Goal: Find specific page/section: Find specific page/section

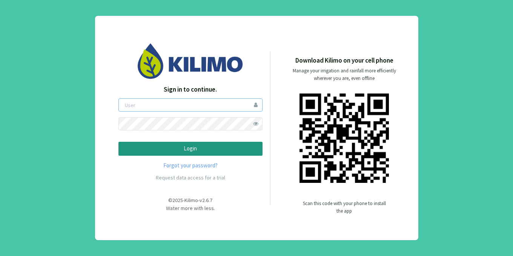
type input "sanmiguelcorpo"
click at [250, 118] on span at bounding box center [255, 123] width 13 height 13
click at [137, 152] on p "Login" at bounding box center [190, 149] width 131 height 9
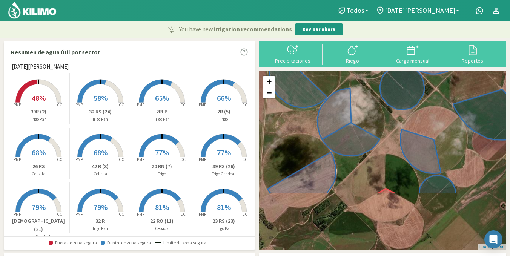
drag, startPoint x: 382, startPoint y: 199, endPoint x: 391, endPoint y: 123, distance: 76.8
click at [391, 123] on div "+ − Leaflet | © Esri" at bounding box center [383, 160] width 248 height 179
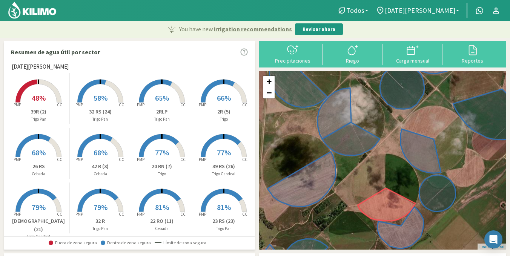
drag, startPoint x: 391, startPoint y: 123, endPoint x: 395, endPoint y: 120, distance: 5.1
click at [395, 120] on div "+ − Leaflet | © Esri" at bounding box center [383, 160] width 248 height 179
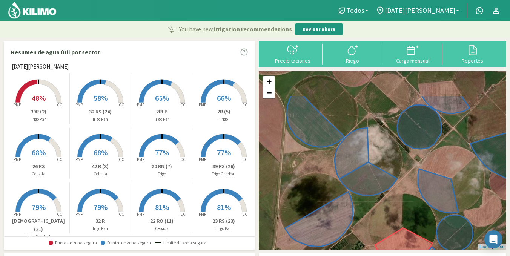
drag, startPoint x: 395, startPoint y: 120, endPoint x: 411, endPoint y: 162, distance: 45.6
click at [411, 162] on div "+ − Leaflet | © Esri" at bounding box center [383, 160] width 248 height 179
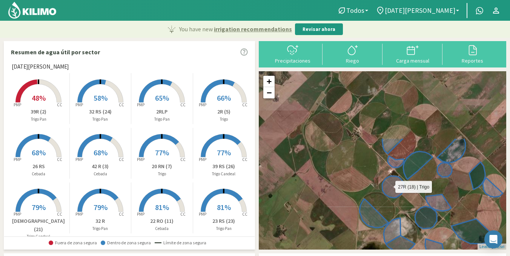
drag, startPoint x: 369, startPoint y: 91, endPoint x: 386, endPoint y: 179, distance: 89.2
click at [386, 179] on div "27R (18) | [PERSON_NAME] + − Leaflet | © Esri" at bounding box center [383, 160] width 248 height 179
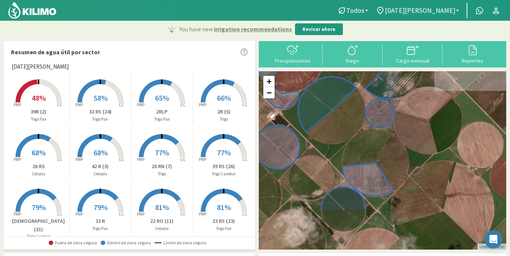
drag, startPoint x: 477, startPoint y: 177, endPoint x: 342, endPoint y: 117, distance: 148.4
click at [342, 117] on div "+ − Leaflet | © Esri" at bounding box center [383, 160] width 248 height 179
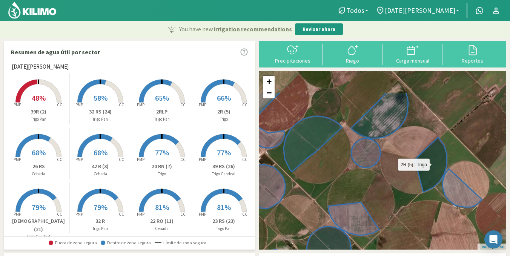
drag, startPoint x: 450, startPoint y: 122, endPoint x: 426, endPoint y: 190, distance: 71.9
click at [426, 190] on icon at bounding box center [431, 164] width 32 height 55
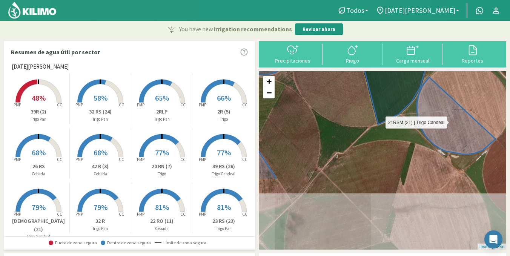
drag, startPoint x: 452, startPoint y: 174, endPoint x: 426, endPoint y: 85, distance: 93.3
click at [426, 85] on icon at bounding box center [456, 115] width 79 height 77
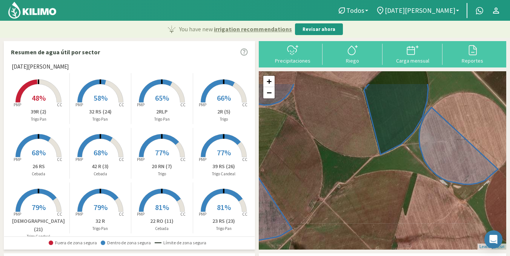
drag, startPoint x: 417, startPoint y: 183, endPoint x: 423, endPoint y: 227, distance: 44.2
click at [423, 227] on div "+ − Leaflet | © Esri" at bounding box center [383, 160] width 248 height 179
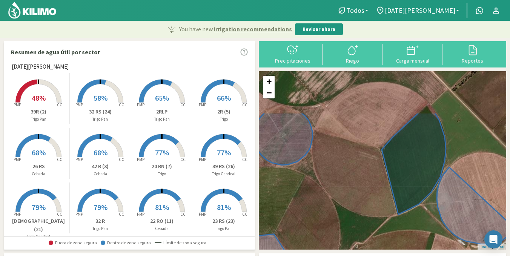
drag, startPoint x: 410, startPoint y: 163, endPoint x: 431, endPoint y: 219, distance: 59.2
click at [431, 215] on icon at bounding box center [414, 163] width 64 height 102
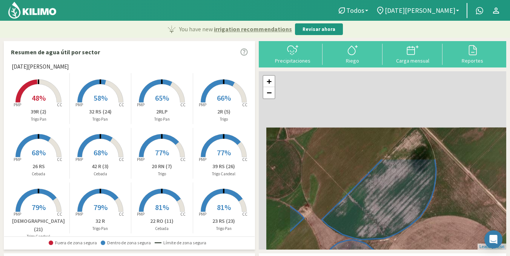
drag, startPoint x: 405, startPoint y: 179, endPoint x: 431, endPoint y: 229, distance: 56.2
click at [431, 229] on div "+ − Leaflet | © Esri" at bounding box center [383, 160] width 248 height 179
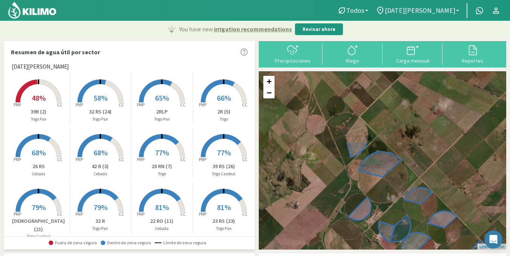
drag, startPoint x: 348, startPoint y: 92, endPoint x: 394, endPoint y: 184, distance: 102.3
click at [394, 184] on div "+ − Leaflet | © Esri" at bounding box center [383, 160] width 248 height 179
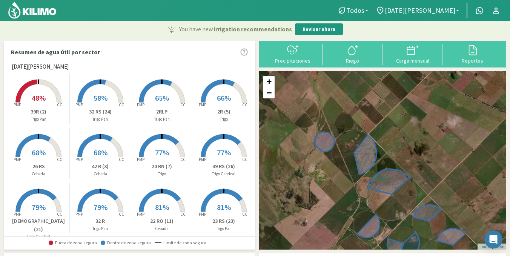
drag, startPoint x: 354, startPoint y: 106, endPoint x: 362, endPoint y: 126, distance: 21.1
click at [362, 126] on div "+ − Leaflet | © Esri" at bounding box center [383, 160] width 248 height 179
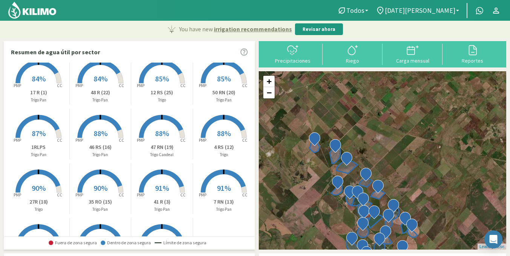
scroll to position [241, 0]
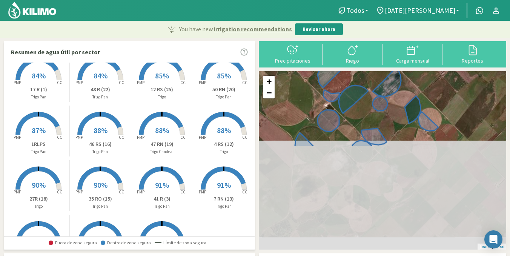
drag, startPoint x: 336, startPoint y: 215, endPoint x: 316, endPoint y: 88, distance: 129.1
click at [316, 83] on div "+ − Leaflet | © Esri" at bounding box center [383, 160] width 248 height 179
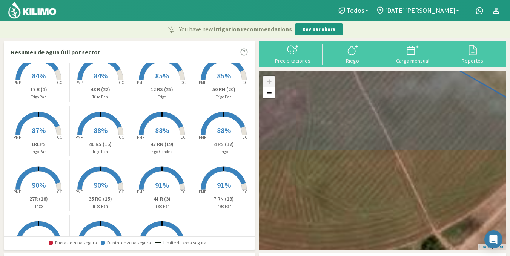
drag, startPoint x: 365, startPoint y: 188, endPoint x: 362, endPoint y: 49, distance: 138.2
click at [364, 47] on div "Resumen de agua útil por sector [PERSON_NAME] Created with Highcharts 9.2.2 PMP…" at bounding box center [255, 240] width 503 height 399
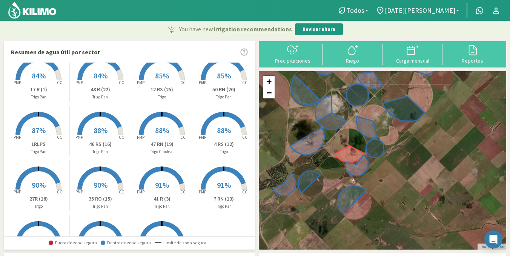
drag, startPoint x: 345, startPoint y: 174, endPoint x: 348, endPoint y: 119, distance: 54.8
click at [348, 119] on div "+ − Leaflet | © Esri" at bounding box center [383, 160] width 248 height 179
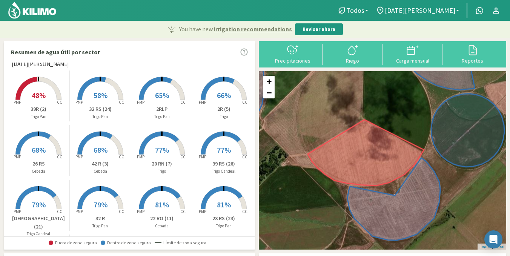
scroll to position [0, 0]
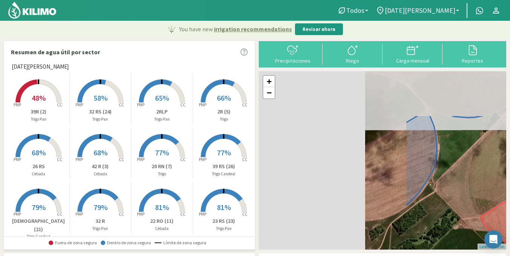
drag, startPoint x: 335, startPoint y: 111, endPoint x: 513, endPoint y: 174, distance: 189.0
click at [510, 174] on html "Todos Todos Cebada [PERSON_NAME] [PERSON_NAME] Candeal [PERSON_NAME] Pan [DATE]…" at bounding box center [255, 128] width 510 height 256
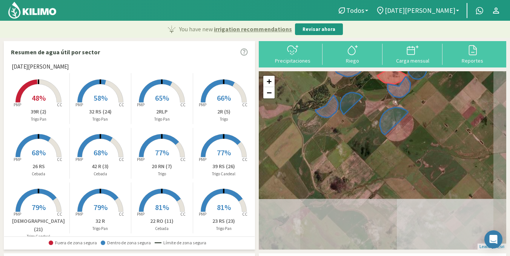
drag, startPoint x: 417, startPoint y: 182, endPoint x: 361, endPoint y: 79, distance: 116.9
click at [361, 79] on div "46 RS (16) | [PERSON_NAME] Pan + − Leaflet | © Esri" at bounding box center [383, 160] width 248 height 179
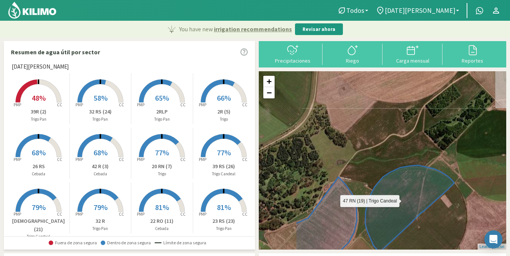
drag, startPoint x: 332, startPoint y: 143, endPoint x: 372, endPoint y: 224, distance: 90.6
click at [372, 224] on icon at bounding box center [409, 209] width 89 height 88
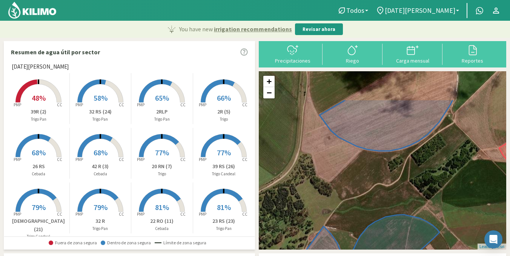
drag, startPoint x: 391, startPoint y: 117, endPoint x: 370, endPoint y: 196, distance: 81.8
click at [370, 196] on div "+ − Leaflet | © Esri" at bounding box center [383, 160] width 248 height 179
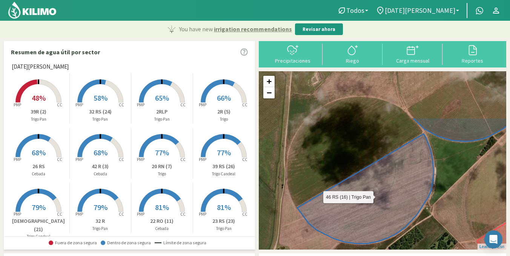
drag, startPoint x: 379, startPoint y: 151, endPoint x: 372, endPoint y: 206, distance: 55.5
click at [372, 206] on icon at bounding box center [365, 189] width 136 height 110
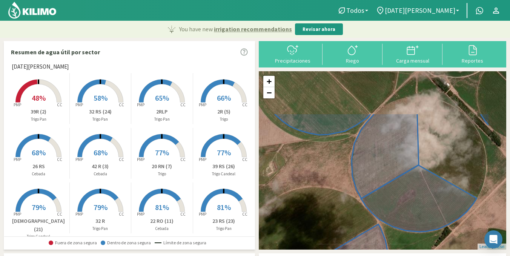
drag, startPoint x: 397, startPoint y: 105, endPoint x: 352, endPoint y: 188, distance: 95.2
click at [352, 188] on icon at bounding box center [385, 156] width 67 height 86
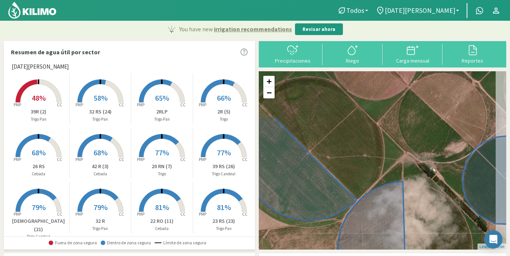
drag, startPoint x: 361, startPoint y: 101, endPoint x: 346, endPoint y: 171, distance: 71.5
click at [346, 171] on div "+ − Leaflet | © Esri" at bounding box center [383, 160] width 248 height 179
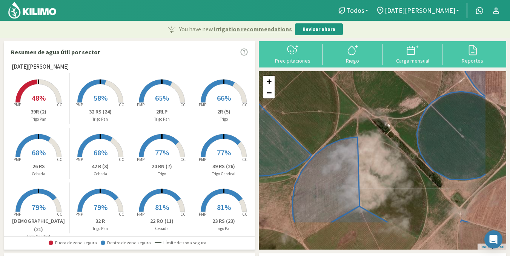
drag, startPoint x: 432, startPoint y: 126, endPoint x: 385, endPoint y: 78, distance: 67.5
click at [385, 78] on div "+ − Leaflet | © Esri" at bounding box center [383, 160] width 248 height 179
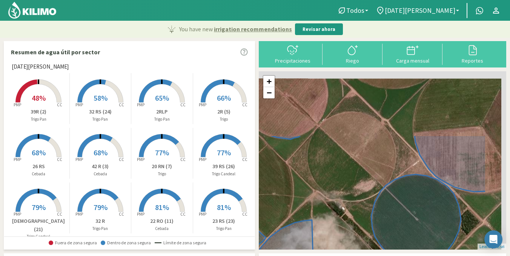
drag, startPoint x: 418, startPoint y: 102, endPoint x: 369, endPoint y: 204, distance: 113.4
click at [369, 204] on div "+ − Leaflet | © Esri" at bounding box center [383, 160] width 248 height 179
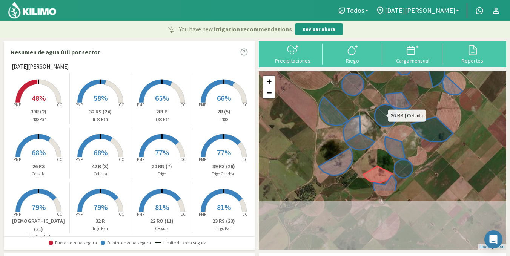
drag, startPoint x: 362, startPoint y: 185, endPoint x: 386, endPoint y: 119, distance: 70.2
click at [386, 119] on icon at bounding box center [386, 116] width 22 height 22
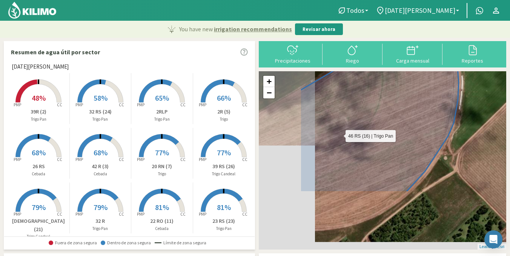
drag, startPoint x: 342, startPoint y: 160, endPoint x: 412, endPoint y: 79, distance: 107.6
click at [412, 79] on icon at bounding box center [379, 100] width 159 height 183
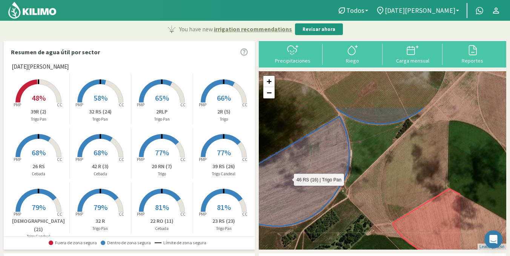
drag, startPoint x: 381, startPoint y: 105, endPoint x: 310, endPoint y: 159, distance: 89.1
click at [310, 159] on icon at bounding box center [281, 172] width 136 height 110
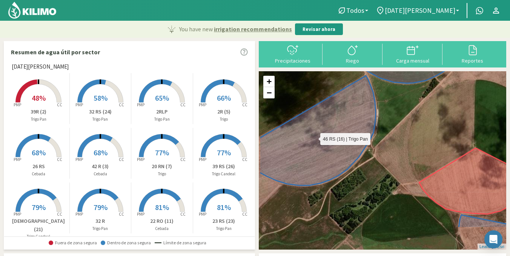
drag, startPoint x: 306, startPoint y: 134, endPoint x: 322, endPoint y: 107, distance: 31.7
click at [322, 107] on icon at bounding box center [317, 131] width 117 height 110
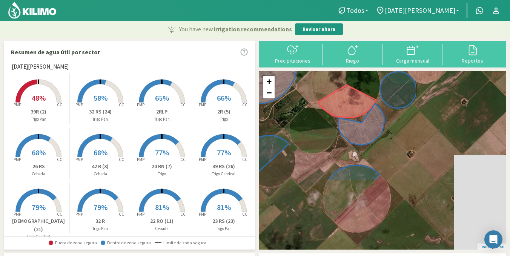
drag, startPoint x: 442, startPoint y: 188, endPoint x: 322, endPoint y: 97, distance: 150.4
click at [322, 97] on div "+ − Leaflet | © Esri" at bounding box center [383, 160] width 248 height 179
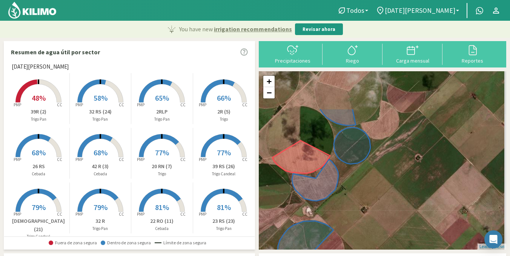
drag, startPoint x: 407, startPoint y: 117, endPoint x: 359, endPoint y: 175, distance: 75.6
click at [359, 175] on div "+ − Leaflet | © Esri" at bounding box center [383, 160] width 248 height 179
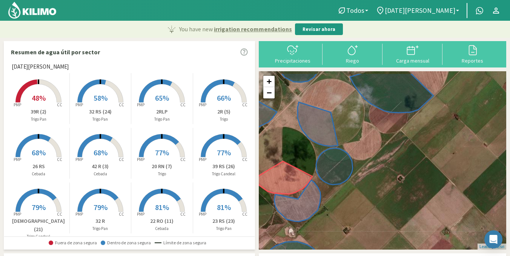
drag, startPoint x: 398, startPoint y: 117, endPoint x: 380, endPoint y: 139, distance: 29.0
click at [380, 139] on div "+ − Leaflet | © Esri" at bounding box center [383, 160] width 248 height 179
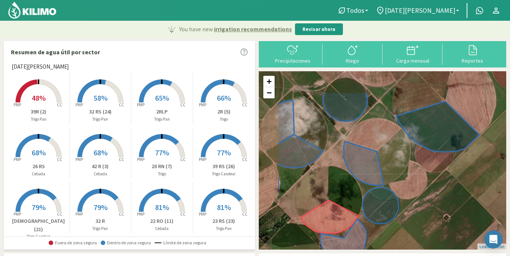
drag, startPoint x: 407, startPoint y: 112, endPoint x: 451, endPoint y: 154, distance: 60.9
click at [451, 154] on div "+ − Leaflet | © Esri" at bounding box center [383, 160] width 248 height 179
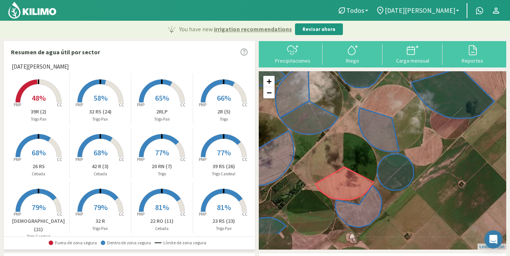
drag, startPoint x: 397, startPoint y: 184, endPoint x: 413, endPoint y: 150, distance: 37.8
click at [413, 150] on div "+ − Leaflet | © Esri" at bounding box center [383, 160] width 248 height 179
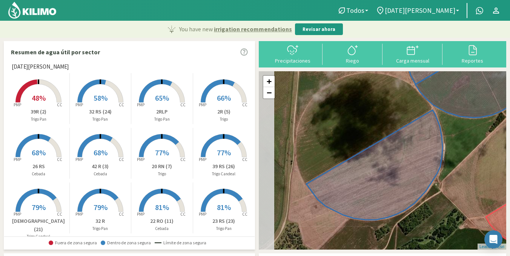
drag, startPoint x: 337, startPoint y: 136, endPoint x: 389, endPoint y: 112, distance: 56.9
click at [389, 112] on div "+ − Leaflet | © Esri" at bounding box center [383, 160] width 248 height 179
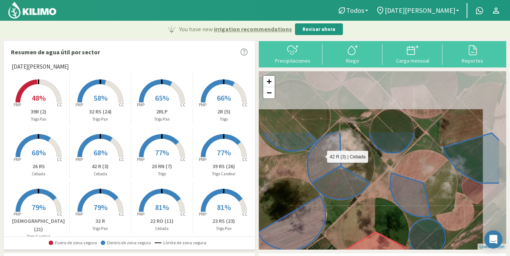
drag, startPoint x: 346, startPoint y: 89, endPoint x: 315, endPoint y: 169, distance: 85.1
click at [315, 169] on icon at bounding box center [324, 157] width 34 height 51
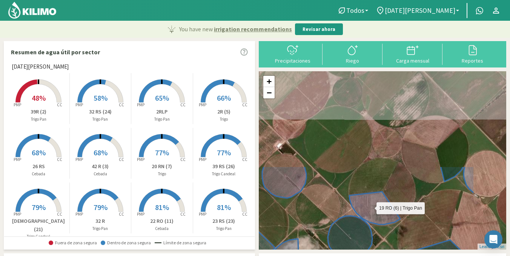
drag, startPoint x: 433, startPoint y: 104, endPoint x: 372, endPoint y: 216, distance: 127.5
click at [373, 218] on icon at bounding box center [375, 208] width 51 height 33
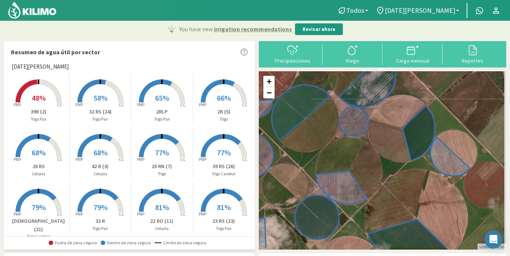
drag, startPoint x: 430, startPoint y: 120, endPoint x: 397, endPoint y: 97, distance: 40.1
click at [397, 97] on div "+ − Leaflet | © Esri" at bounding box center [383, 160] width 248 height 179
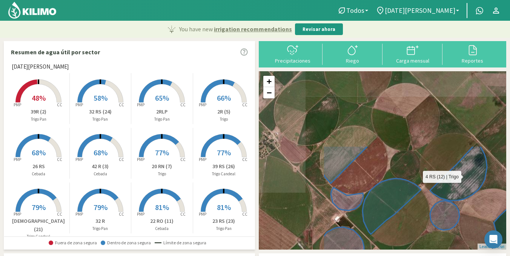
drag, startPoint x: 390, startPoint y: 85, endPoint x: 480, endPoint y: 179, distance: 130.8
click at [480, 179] on icon at bounding box center [458, 173] width 57 height 55
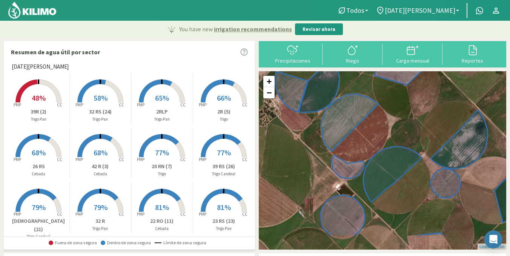
drag, startPoint x: 429, startPoint y: 129, endPoint x: 430, endPoint y: 95, distance: 34.0
click at [430, 95] on div "+ − Leaflet | © Esri" at bounding box center [383, 160] width 248 height 179
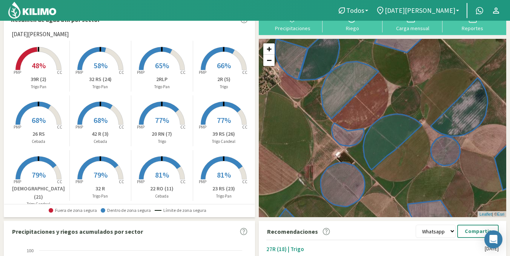
scroll to position [38, 0]
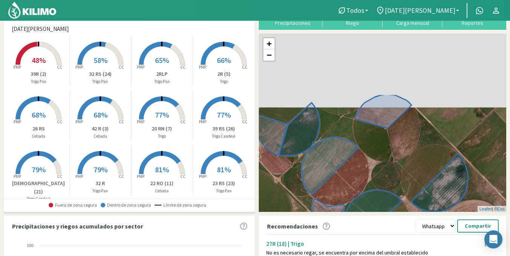
drag, startPoint x: 431, startPoint y: 78, endPoint x: 408, endPoint y: 182, distance: 106.4
click at [408, 182] on div "+ − Leaflet | © Esri" at bounding box center [383, 123] width 248 height 179
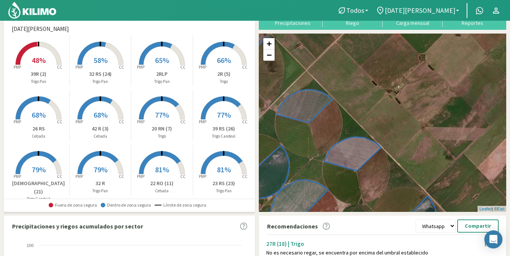
drag, startPoint x: 434, startPoint y: 109, endPoint x: 408, endPoint y: 131, distance: 34.4
click at [408, 131] on div "+ − Leaflet | © Esri" at bounding box center [383, 123] width 248 height 179
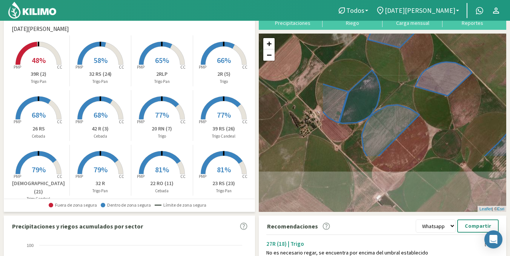
drag, startPoint x: 338, startPoint y: 140, endPoint x: 413, endPoint y: 75, distance: 98.7
click at [413, 75] on div "+ − Leaflet | © Esri" at bounding box center [383, 123] width 248 height 179
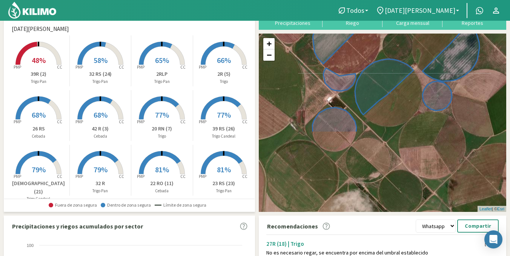
drag, startPoint x: 419, startPoint y: 155, endPoint x: 370, endPoint y: 53, distance: 112.8
click at [370, 53] on div "+ − Leaflet | © Esri" at bounding box center [383, 123] width 248 height 179
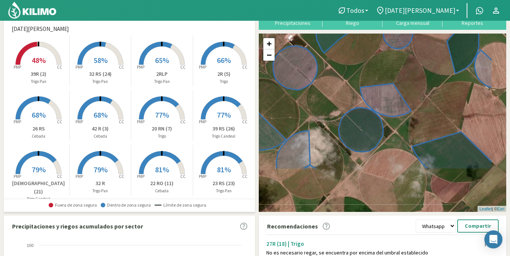
drag, startPoint x: 431, startPoint y: 141, endPoint x: 390, endPoint y: 76, distance: 76.8
click at [390, 76] on div "+ − Leaflet | © Esri" at bounding box center [383, 123] width 248 height 179
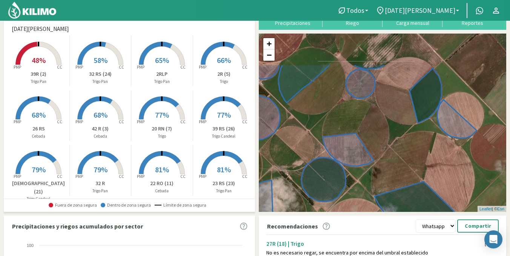
drag, startPoint x: 468, startPoint y: 116, endPoint x: 430, endPoint y: 165, distance: 62.1
click at [430, 165] on div "+ − Leaflet | © Esri" at bounding box center [383, 123] width 248 height 179
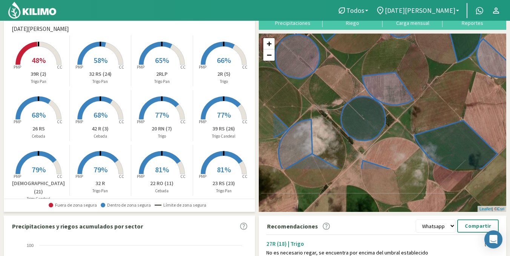
drag, startPoint x: 396, startPoint y: 142, endPoint x: 436, endPoint y: 80, distance: 74.7
click at [436, 80] on div "+ − Leaflet | © Esri" at bounding box center [383, 123] width 248 height 179
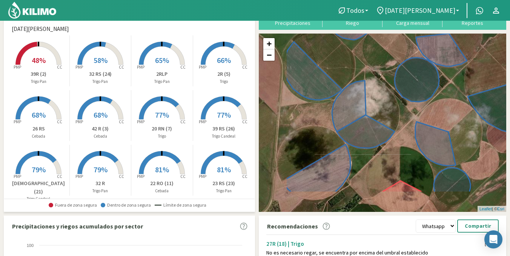
drag, startPoint x: 394, startPoint y: 147, endPoint x: 439, endPoint y: 117, distance: 53.5
click at [439, 117] on div "+ − Leaflet | © Esri" at bounding box center [383, 123] width 248 height 179
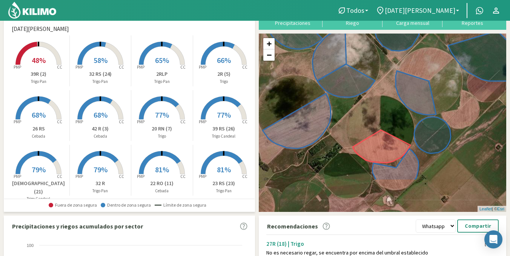
drag, startPoint x: 319, startPoint y: 122, endPoint x: 300, endPoint y: 70, distance: 54.8
click at [300, 70] on div "+ − Leaflet | © Esri" at bounding box center [383, 123] width 248 height 179
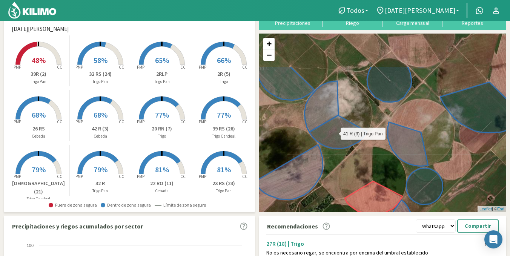
drag, startPoint x: 360, startPoint y: 54, endPoint x: 348, endPoint y: 194, distance: 140.9
click at [351, 196] on div "41 R (3) | [PERSON_NAME] Pan + − Leaflet | © Esri" at bounding box center [383, 123] width 248 height 179
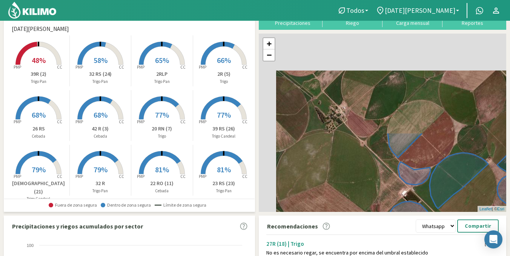
drag, startPoint x: 310, startPoint y: 63, endPoint x: 408, endPoint y: 192, distance: 161.9
click at [408, 192] on div "27R (18) | [PERSON_NAME] + − Leaflet | © Esri" at bounding box center [383, 123] width 248 height 179
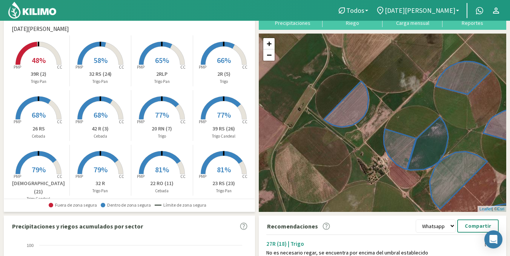
drag, startPoint x: 322, startPoint y: 88, endPoint x: 359, endPoint y: 132, distance: 57.9
click at [359, 132] on div "+ − Leaflet | © Esri" at bounding box center [383, 123] width 248 height 179
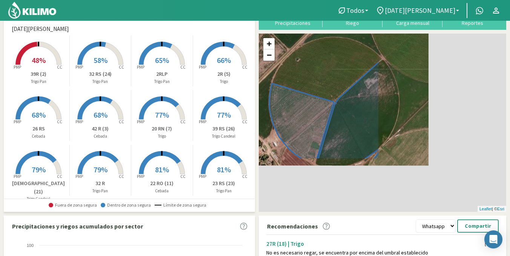
drag, startPoint x: 468, startPoint y: 155, endPoint x: 311, endPoint y: 83, distance: 172.1
click at [312, 81] on div "+ − Leaflet | © Esri" at bounding box center [383, 123] width 248 height 179
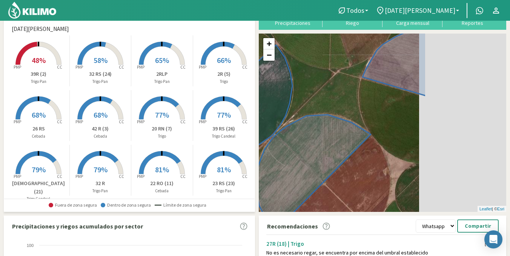
drag, startPoint x: 427, startPoint y: 126, endPoint x: 307, endPoint y: 108, distance: 121.6
click at [307, 108] on div "+ − Leaflet | © Esri" at bounding box center [383, 123] width 248 height 179
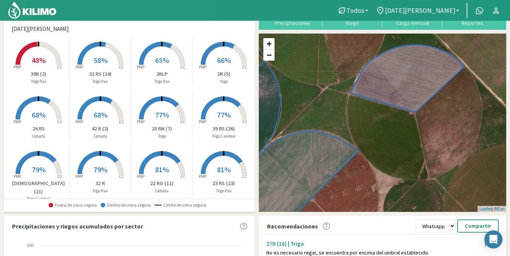
drag, startPoint x: 461, startPoint y: 122, endPoint x: 461, endPoint y: 143, distance: 20.8
click at [461, 143] on div "+ − Leaflet | © Esri" at bounding box center [383, 123] width 248 height 179
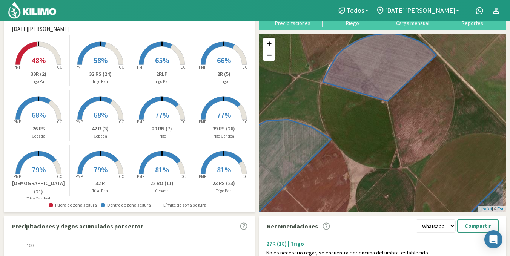
drag, startPoint x: 471, startPoint y: 90, endPoint x: 444, endPoint y: 77, distance: 30.2
click at [444, 79] on div "+ − Leaflet | © Esri" at bounding box center [383, 123] width 248 height 179
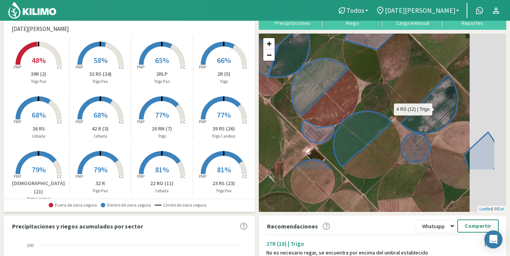
drag, startPoint x: 465, startPoint y: 162, endPoint x: 427, endPoint y: 99, distance: 74.0
click at [427, 99] on icon at bounding box center [429, 104] width 57 height 59
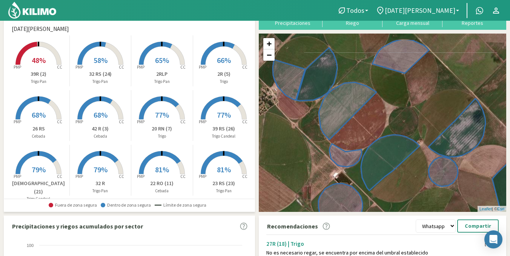
drag, startPoint x: 456, startPoint y: 157, endPoint x: 482, endPoint y: 179, distance: 34.3
click at [482, 179] on div "+ − Leaflet | © Esri" at bounding box center [383, 123] width 248 height 179
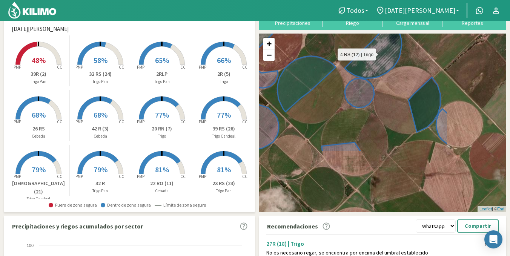
drag, startPoint x: 435, startPoint y: 144, endPoint x: 363, endPoint y: 77, distance: 98.0
click at [363, 77] on g at bounding box center [174, 163] width 547 height 455
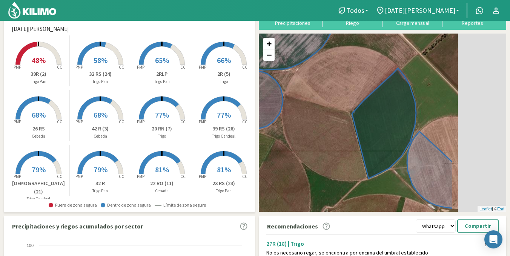
drag, startPoint x: 435, startPoint y: 60, endPoint x: 356, endPoint y: 74, distance: 80.9
click at [356, 74] on div "+ − Leaflet | © Esri" at bounding box center [383, 123] width 248 height 179
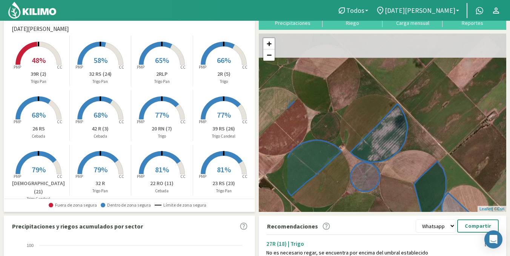
drag, startPoint x: 346, startPoint y: 60, endPoint x: 404, endPoint y: 151, distance: 107.6
click at [405, 153] on div "+ − Leaflet | © Esri" at bounding box center [383, 123] width 248 height 179
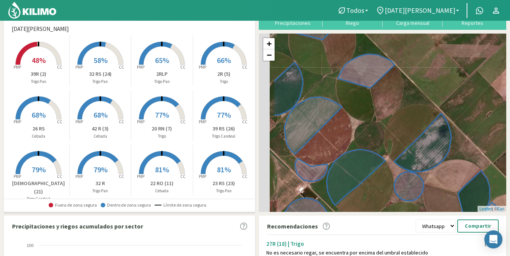
drag, startPoint x: 386, startPoint y: 112, endPoint x: 430, endPoint y: 119, distance: 44.3
click at [430, 119] on div "4 RS (12) | [PERSON_NAME] + − Leaflet | © Esri" at bounding box center [383, 123] width 248 height 179
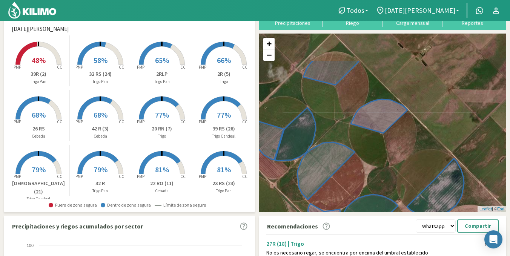
drag, startPoint x: 405, startPoint y: 103, endPoint x: 420, endPoint y: 147, distance: 45.8
click at [420, 147] on div "+ − Leaflet | © Esri" at bounding box center [383, 123] width 248 height 179
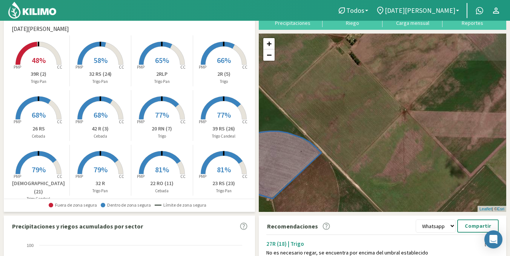
drag, startPoint x: 437, startPoint y: 92, endPoint x: 356, endPoint y: 126, distance: 88.3
click at [356, 126] on div "+ − Leaflet | © Esri" at bounding box center [383, 123] width 248 height 179
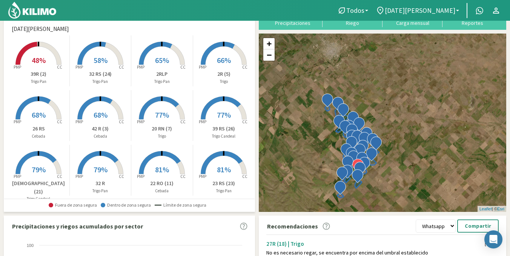
drag, startPoint x: 396, startPoint y: 164, endPoint x: 371, endPoint y: 123, distance: 48.4
click at [371, 123] on div "+ − Leaflet | © Esri" at bounding box center [383, 123] width 248 height 179
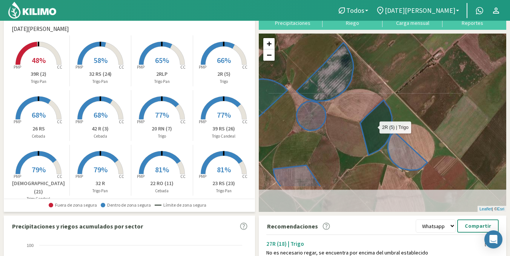
drag, startPoint x: 370, startPoint y: 158, endPoint x: 370, endPoint y: 114, distance: 44.5
click at [370, 114] on icon at bounding box center [376, 127] width 32 height 55
